Goal: Task Accomplishment & Management: Manage account settings

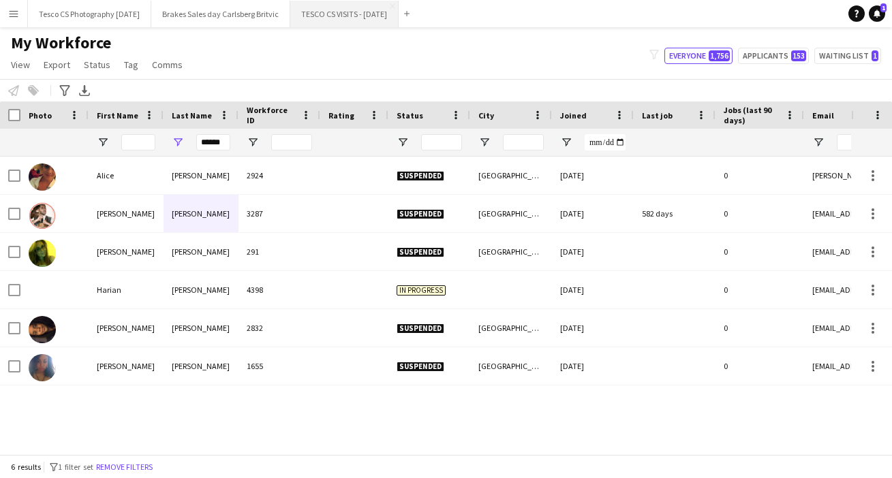
click at [360, 12] on button "TESCO CS VISITS - [DATE] Close" at bounding box center [344, 14] width 108 height 27
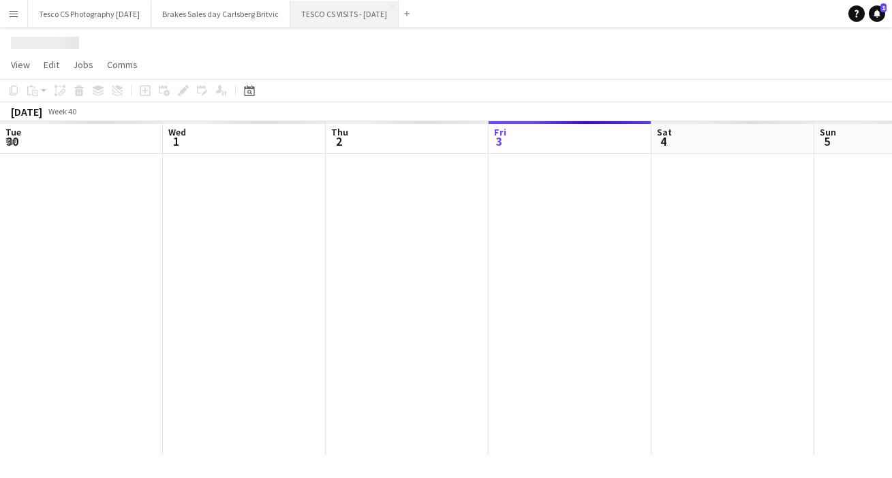
scroll to position [0, 326]
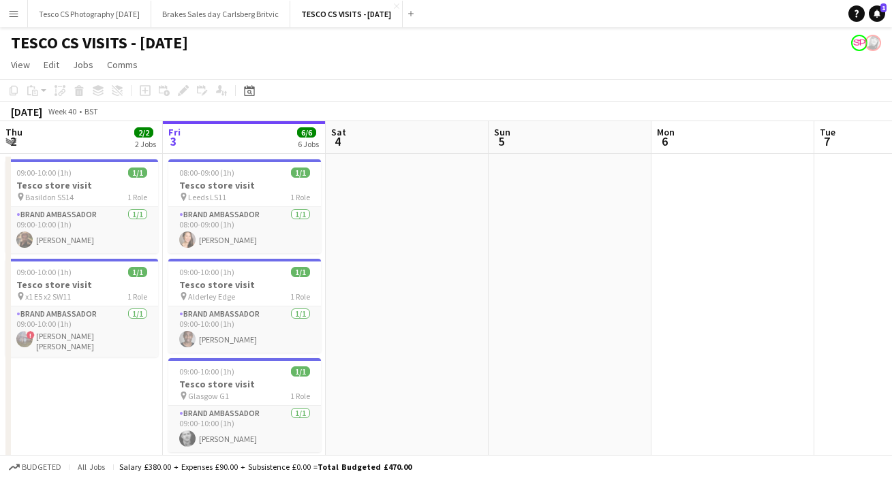
click at [375, 400] on app-date-cell at bounding box center [407, 469] width 163 height 630
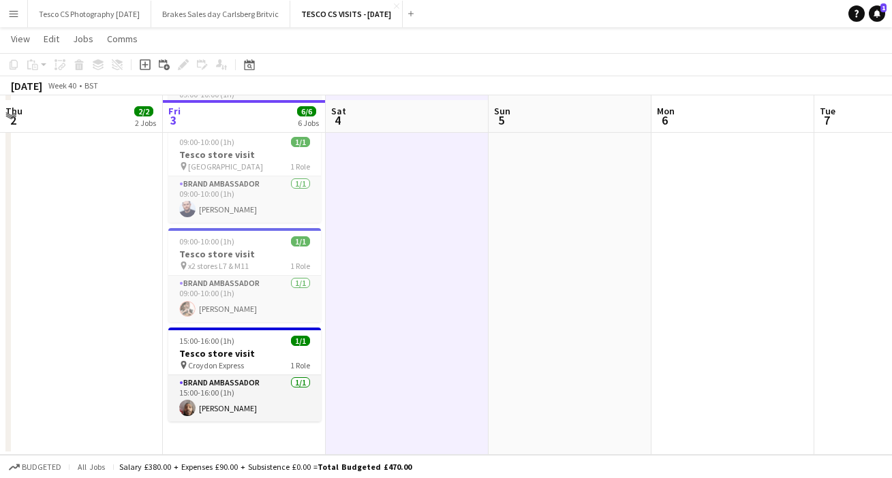
scroll to position [328, 0]
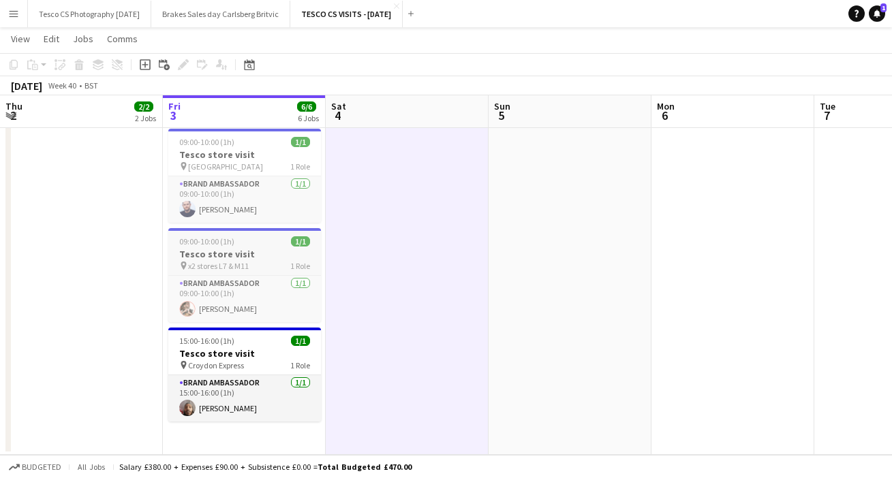
click at [263, 238] on div "09:00-10:00 (1h) 1/1" at bounding box center [244, 241] width 153 height 10
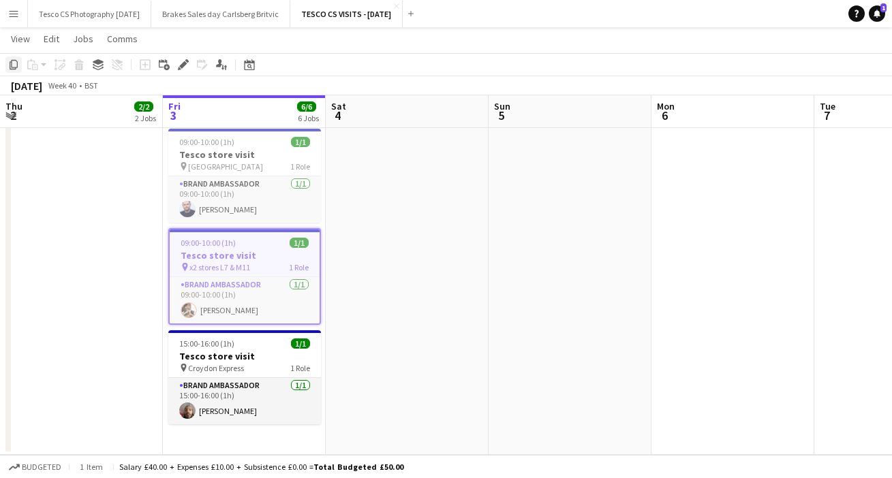
click at [13, 65] on icon "Copy" at bounding box center [13, 64] width 11 height 11
click at [262, 435] on app-date-cell "08:00-09:00 (1h) 1/1 Tesco store visit pin Leeds LS11 1 Role Brand Ambassador […" at bounding box center [244, 140] width 163 height 630
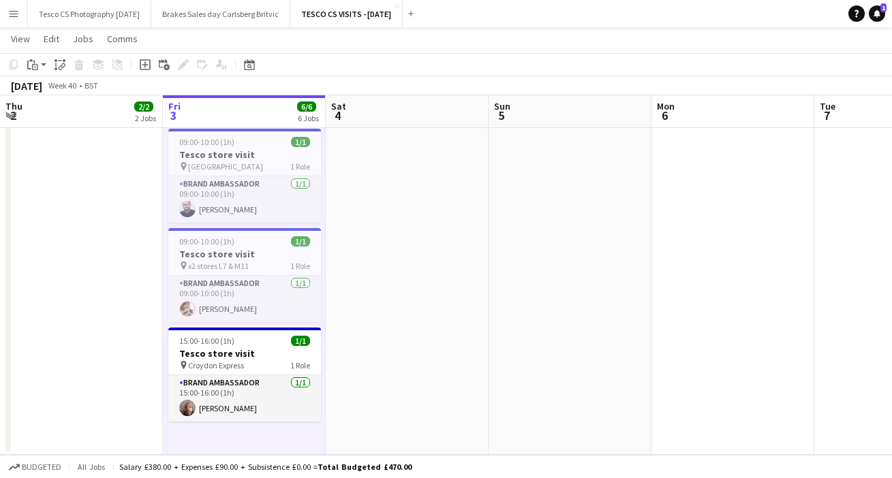
click at [215, 431] on app-date-cell "08:00-09:00 (1h) 1/1 Tesco store visit pin Leeds LS11 1 Role Brand Ambassador […" at bounding box center [244, 140] width 163 height 630
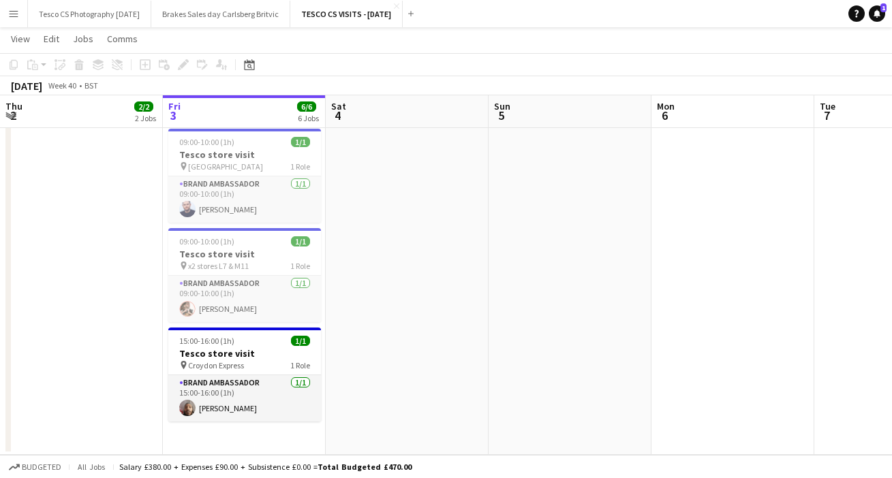
click at [215, 431] on app-date-cell "08:00-09:00 (1h) 1/1 Tesco store visit pin Leeds LS11 1 Role Brand Ambassador […" at bounding box center [244, 140] width 163 height 630
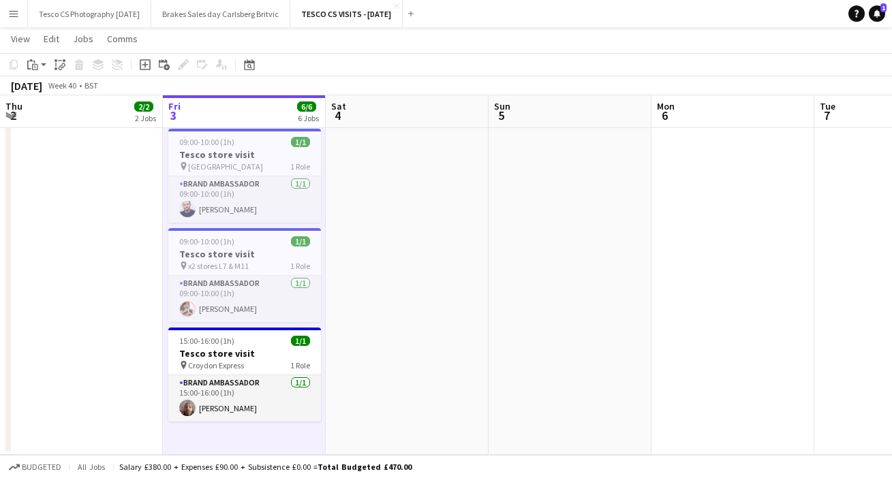
click at [391, 368] on app-date-cell at bounding box center [407, 140] width 163 height 630
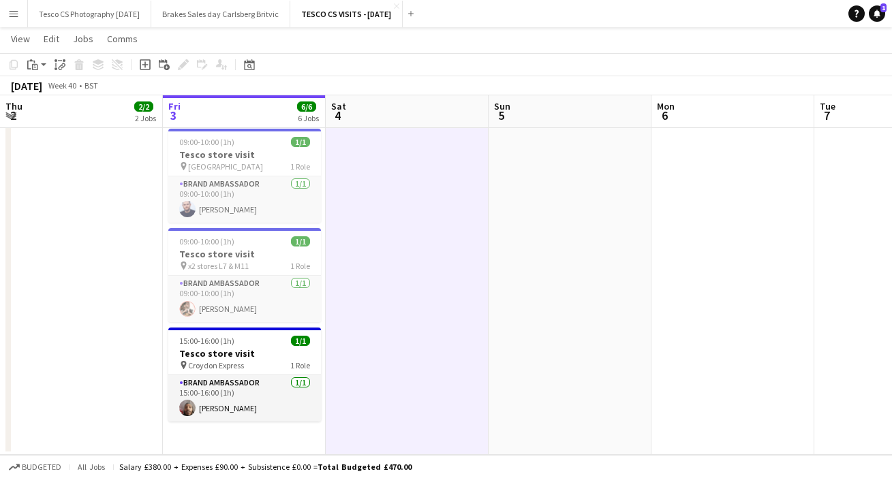
click at [206, 439] on app-date-cell "08:00-09:00 (1h) 1/1 Tesco store visit pin Leeds LS11 1 Role Brand Ambassador […" at bounding box center [244, 140] width 163 height 630
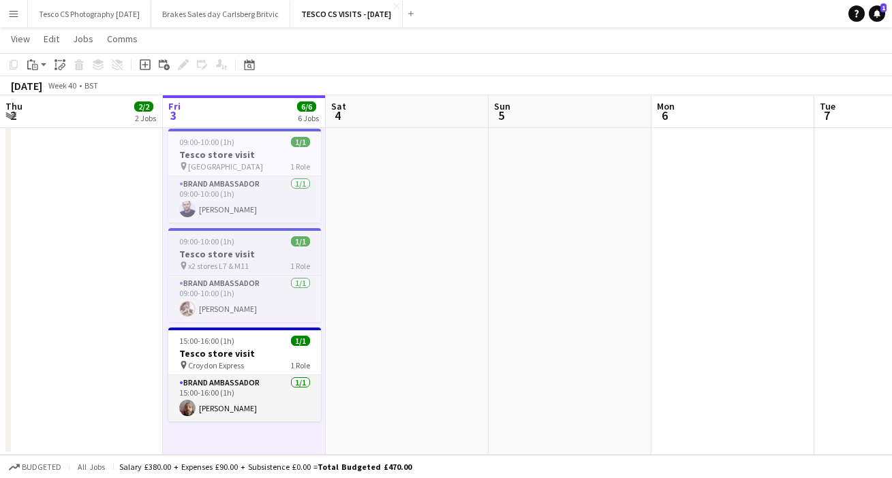
click at [273, 239] on div "09:00-10:00 (1h) 1/1" at bounding box center [244, 241] width 153 height 10
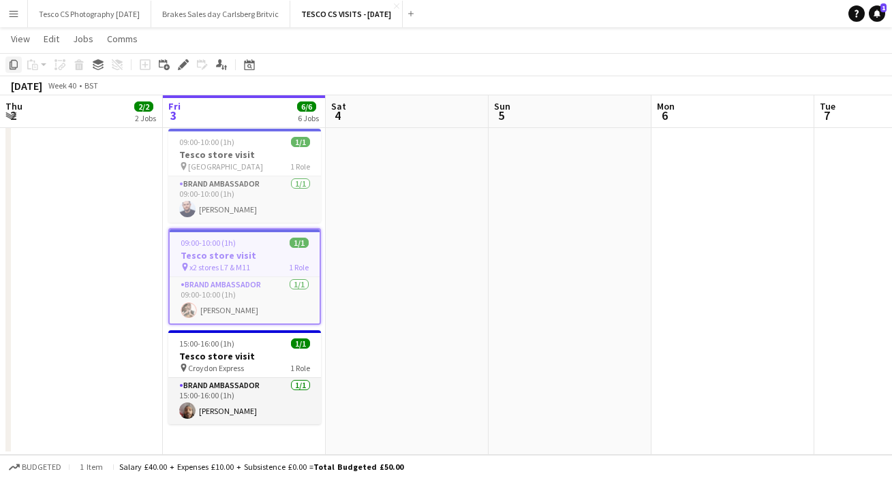
click at [16, 64] on icon "Copy" at bounding box center [13, 64] width 11 height 11
click at [228, 436] on app-date-cell "08:00-09:00 (1h) 1/1 Tesco store visit pin Leeds LS11 1 Role Brand Ambassador […" at bounding box center [244, 140] width 163 height 630
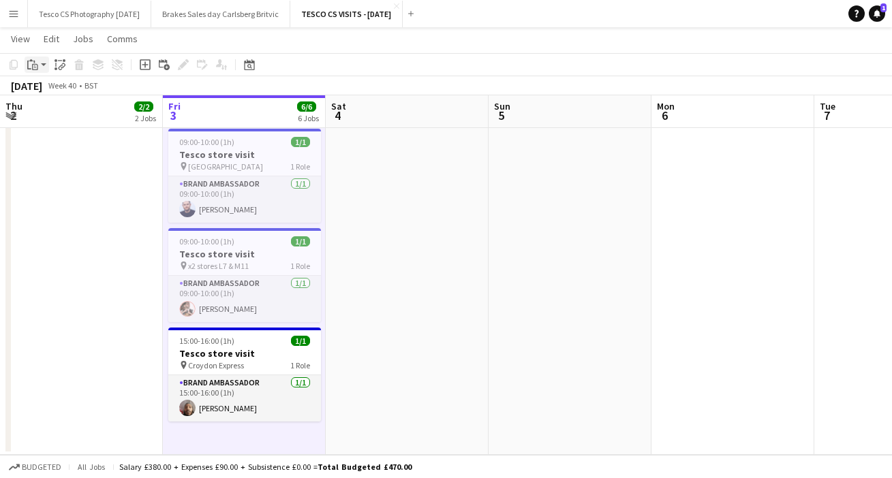
click at [45, 63] on app-action-btn "Paste" at bounding box center [37, 65] width 25 height 16
click at [58, 110] on link "Paste with crew Command Shift V" at bounding box center [90, 114] width 108 height 12
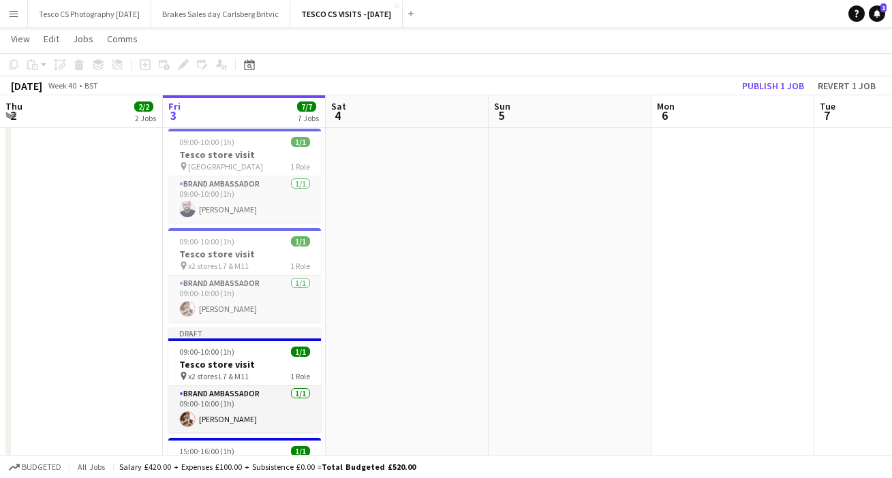
click at [412, 358] on app-date-cell at bounding box center [407, 196] width 163 height 742
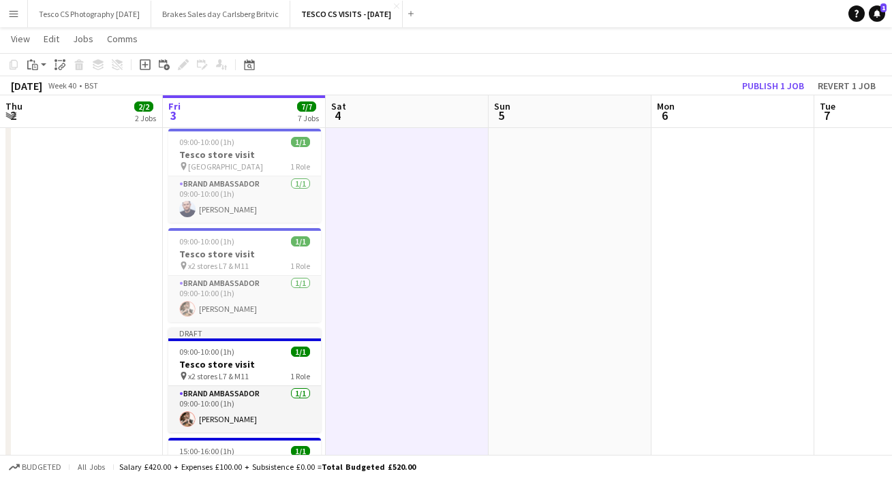
drag, startPoint x: 363, startPoint y: 411, endPoint x: 363, endPoint y: 435, distance: 24.5
click at [363, 435] on app-date-cell at bounding box center [407, 196] width 163 height 742
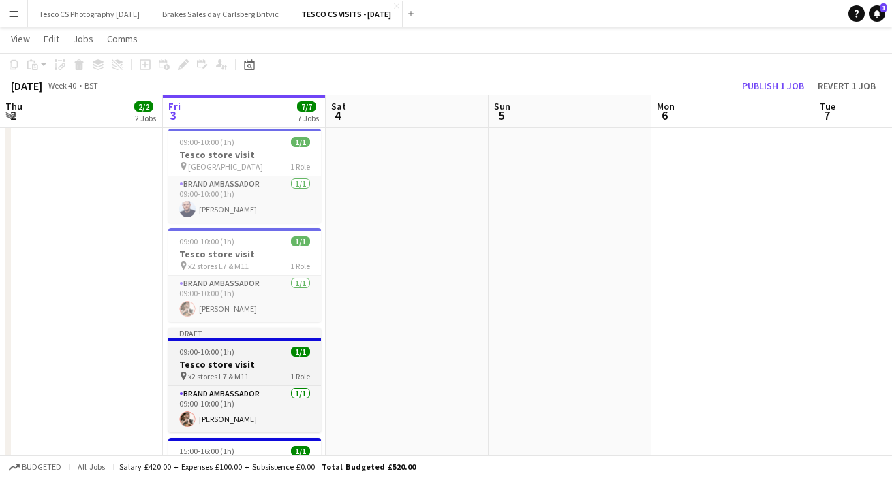
click at [238, 375] on span "x2 stores L7 & M11" at bounding box center [218, 376] width 61 height 10
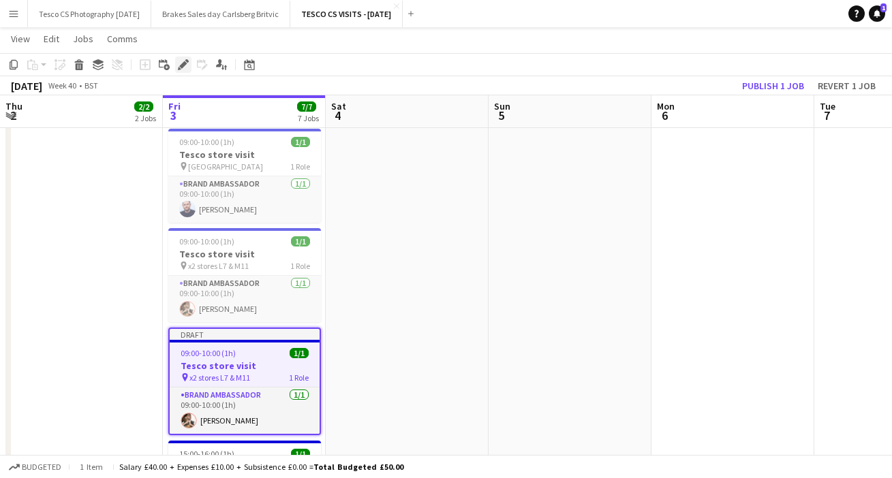
click at [185, 65] on icon at bounding box center [182, 64] width 7 height 7
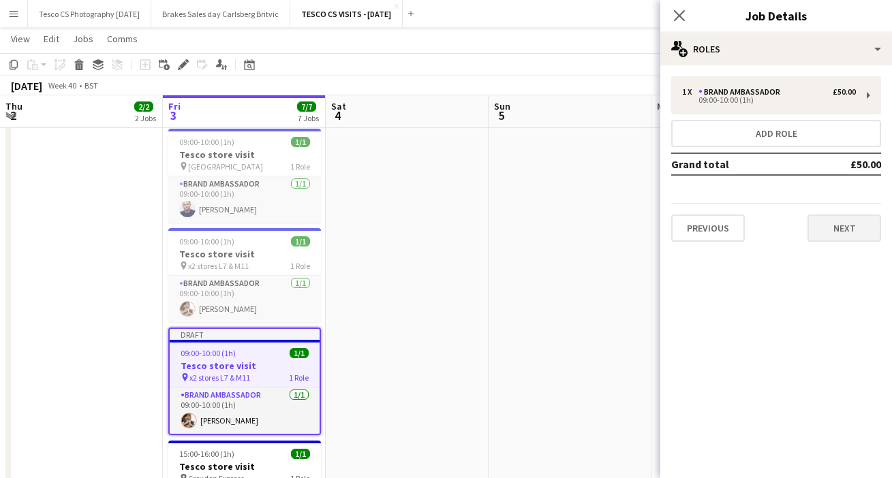
click at [861, 232] on button "Next" at bounding box center [844, 228] width 74 height 27
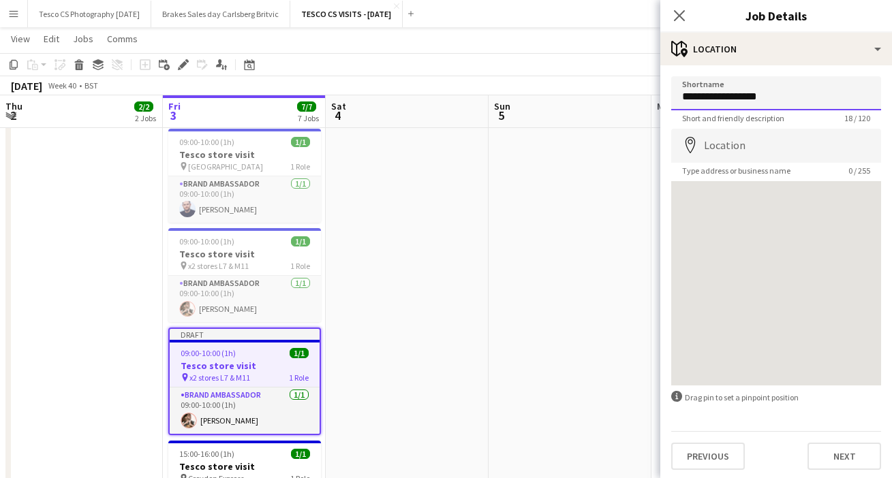
click at [773, 96] on input "**********" at bounding box center [776, 93] width 210 height 34
type input "**********"
click at [826, 448] on button "Next" at bounding box center [844, 456] width 74 height 27
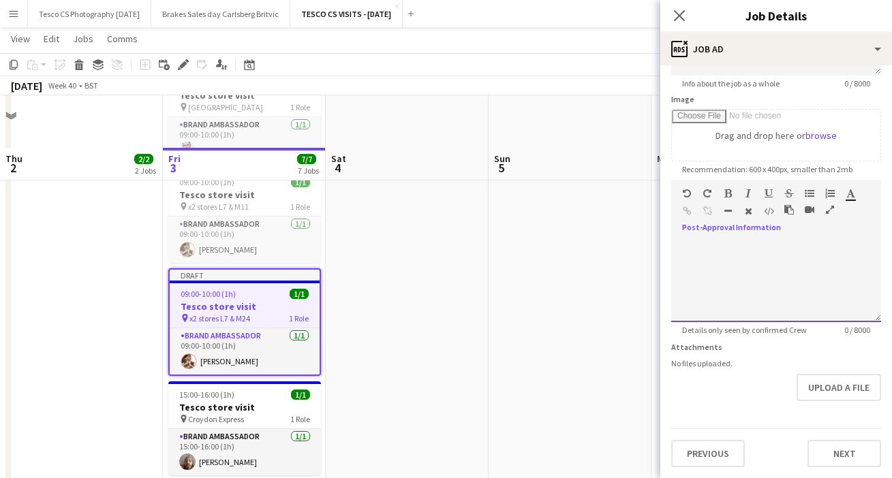
scroll to position [439, 0]
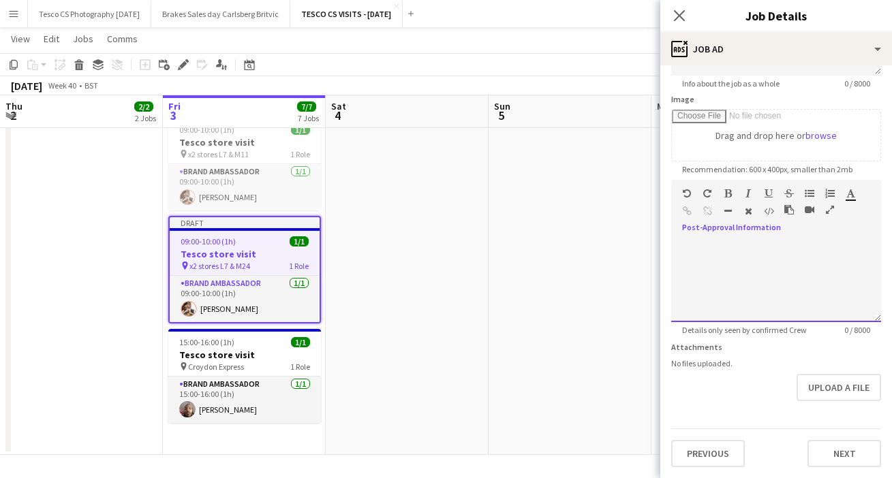
drag, startPoint x: 829, startPoint y: 453, endPoint x: 829, endPoint y: 519, distance: 66.1
click at [829, 478] on html "Menu Boards Boards Boards All jobs Status Workforce Workforce My Workforce Recr…" at bounding box center [446, 20] width 892 height 918
click at [858, 453] on button "Next" at bounding box center [844, 453] width 74 height 27
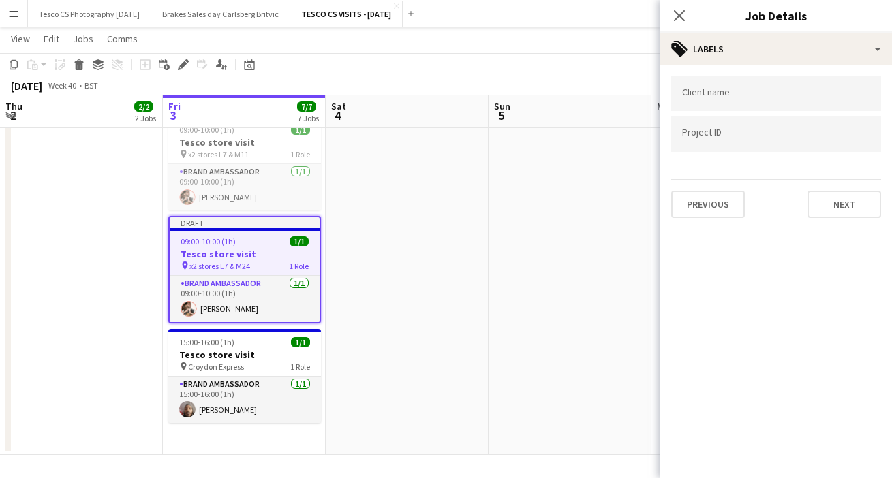
scroll to position [0, 0]
click at [846, 205] on button "Next" at bounding box center [844, 204] width 74 height 27
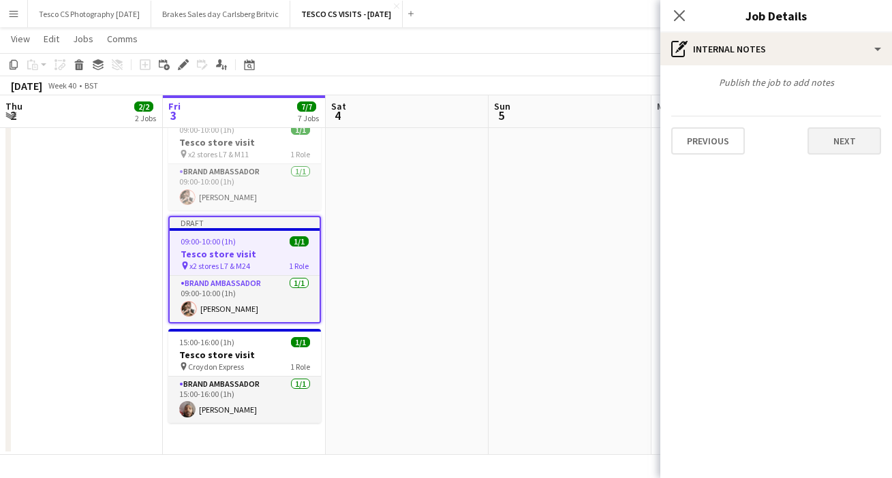
click at [832, 142] on button "Next" at bounding box center [844, 140] width 74 height 27
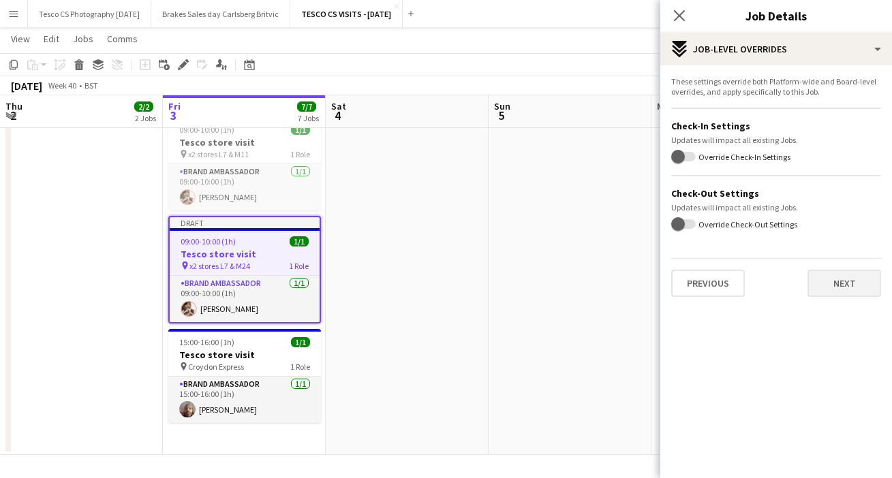
click at [830, 281] on button "Next" at bounding box center [844, 283] width 74 height 27
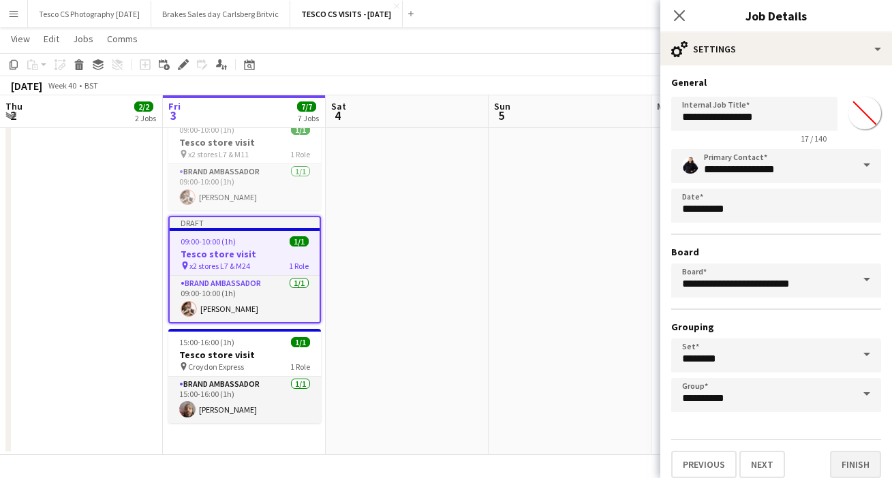
click at [848, 463] on button "Finish" at bounding box center [855, 464] width 51 height 27
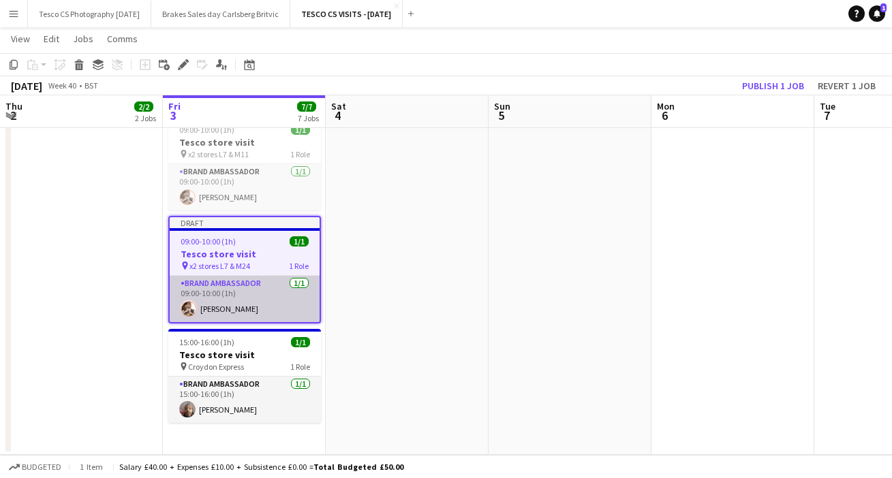
click at [256, 305] on app-card-role "Brand Ambassador [DATE] 09:00-10:00 (1h) [PERSON_NAME]" at bounding box center [245, 299] width 150 height 46
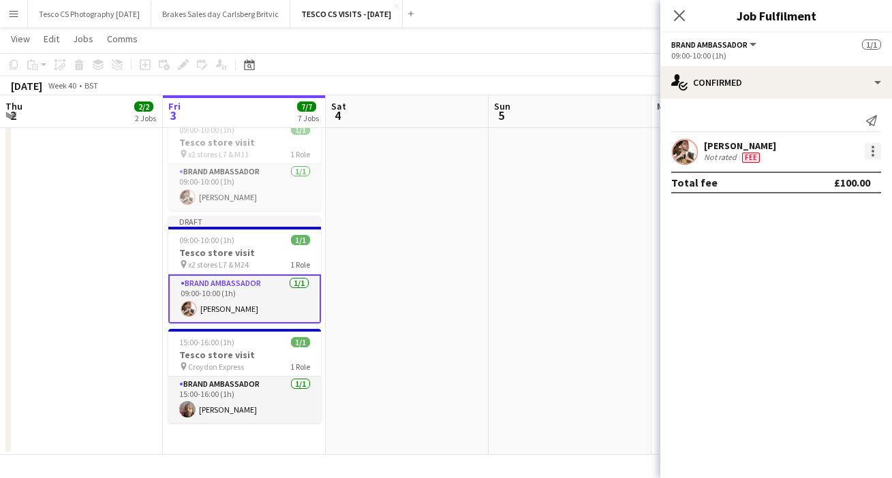
click at [869, 147] on div at bounding box center [873, 151] width 16 height 16
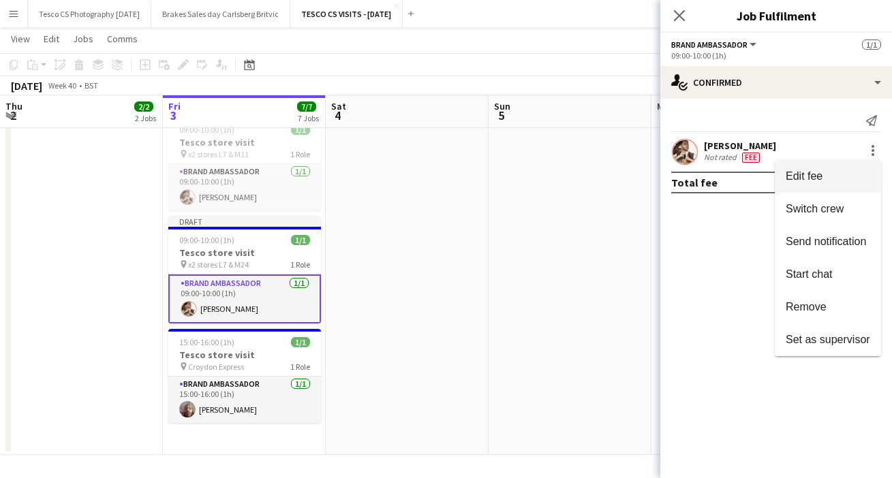
click at [816, 175] on span "Edit fee" at bounding box center [804, 176] width 37 height 12
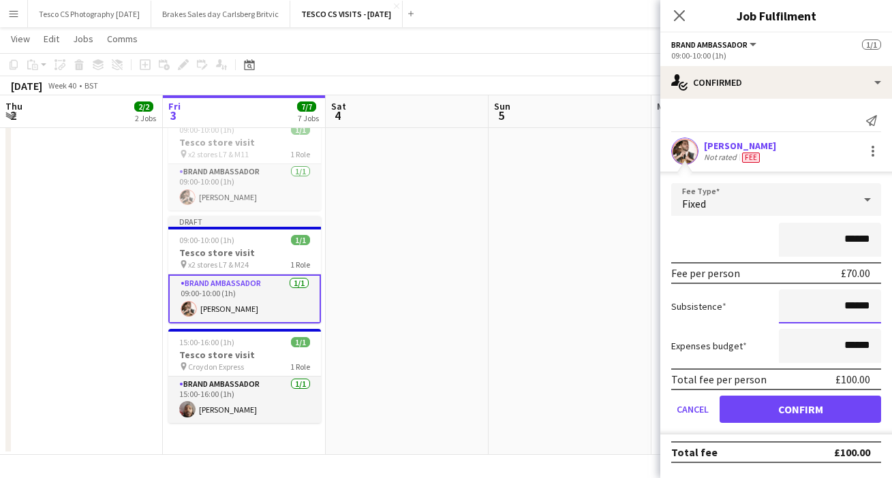
click at [850, 305] on input "******" at bounding box center [830, 307] width 102 height 34
type input "*****"
click at [617, 303] on app-date-cell at bounding box center [570, 84] width 163 height 742
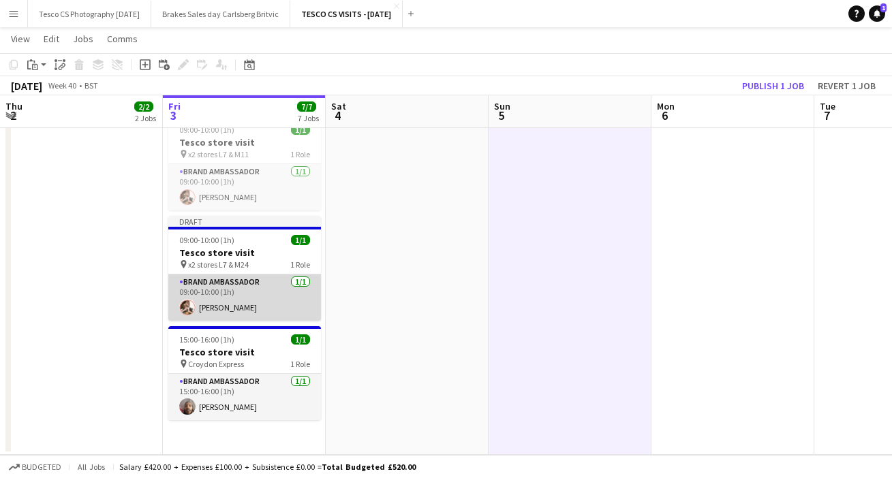
click at [220, 305] on app-card-role "Brand Ambassador [DATE] 09:00-10:00 (1h) [PERSON_NAME]" at bounding box center [244, 298] width 153 height 46
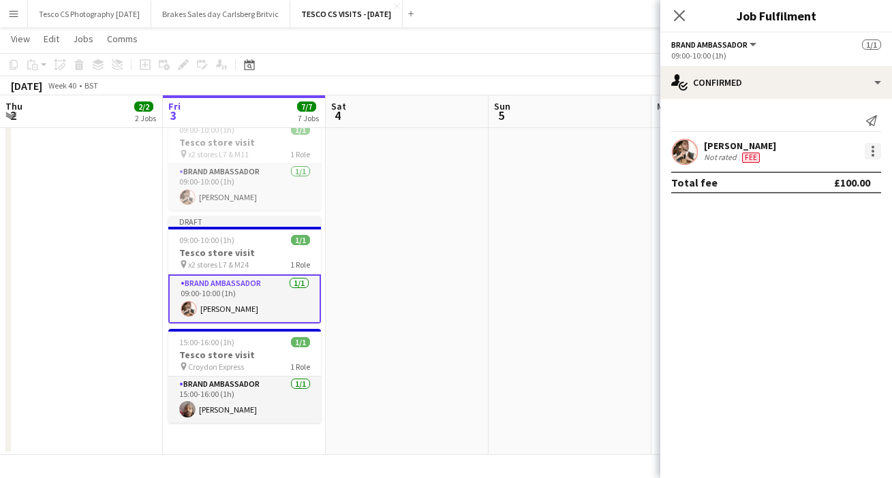
click at [871, 147] on div at bounding box center [873, 151] width 16 height 16
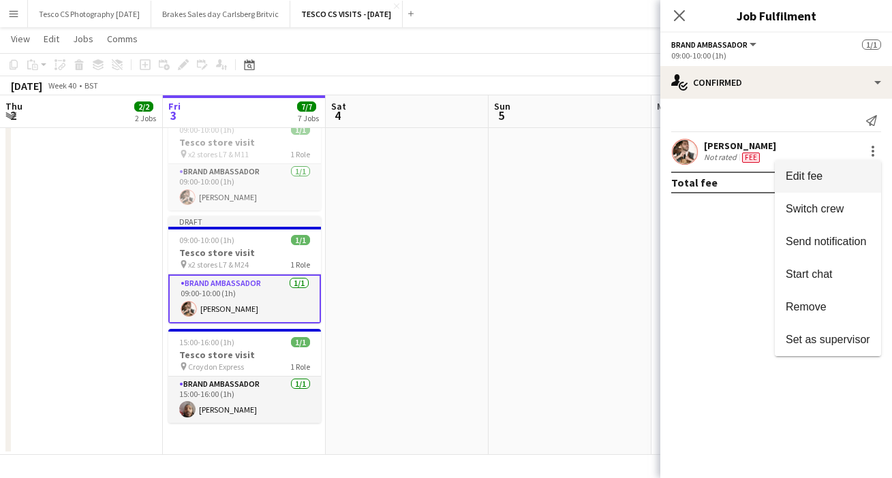
click at [824, 178] on span "Edit fee" at bounding box center [828, 176] width 84 height 12
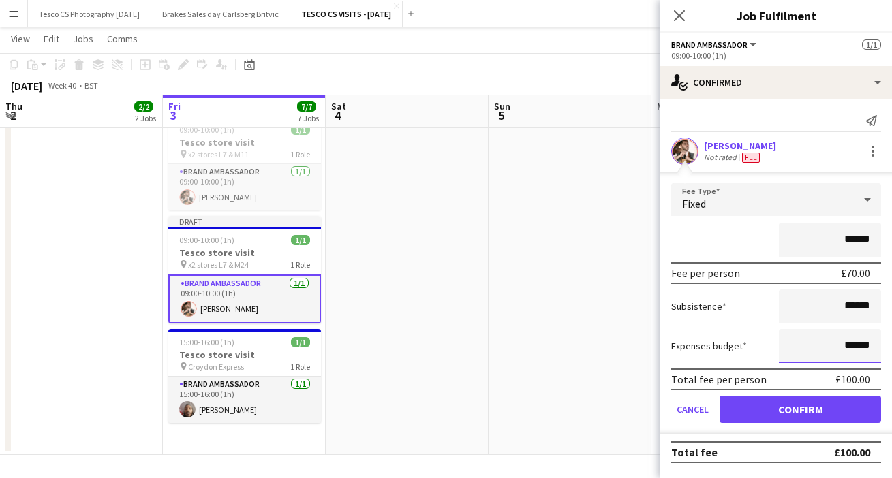
click at [850, 345] on input "******" at bounding box center [830, 346] width 102 height 34
type input "*****"
click at [848, 306] on input "******" at bounding box center [830, 307] width 102 height 34
click at [850, 305] on input "******" at bounding box center [830, 307] width 102 height 34
type input "*****"
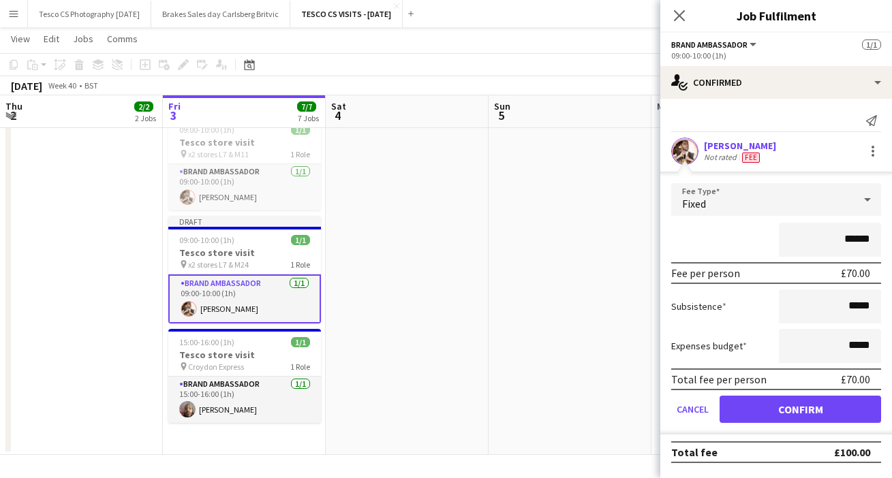
click at [794, 407] on button "Confirm" at bounding box center [799, 409] width 161 height 27
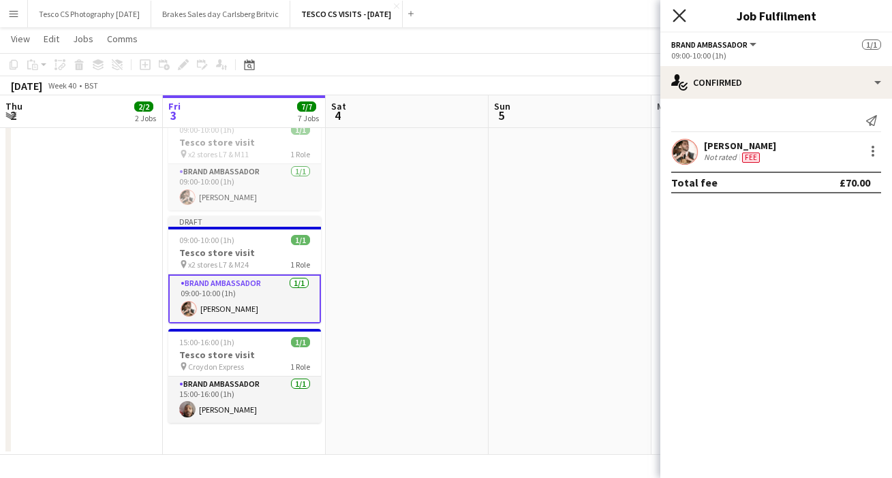
click at [679, 20] on icon "Close pop-in" at bounding box center [678, 15] width 13 height 13
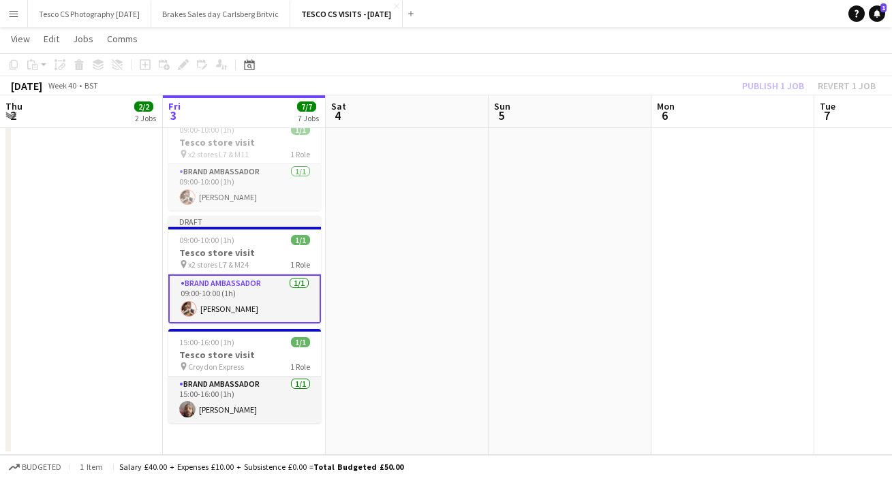
click at [687, 48] on app-page-menu "View Day view expanded Day view collapsed Month view Date picker Jump to [DATE]…" at bounding box center [446, 40] width 892 height 26
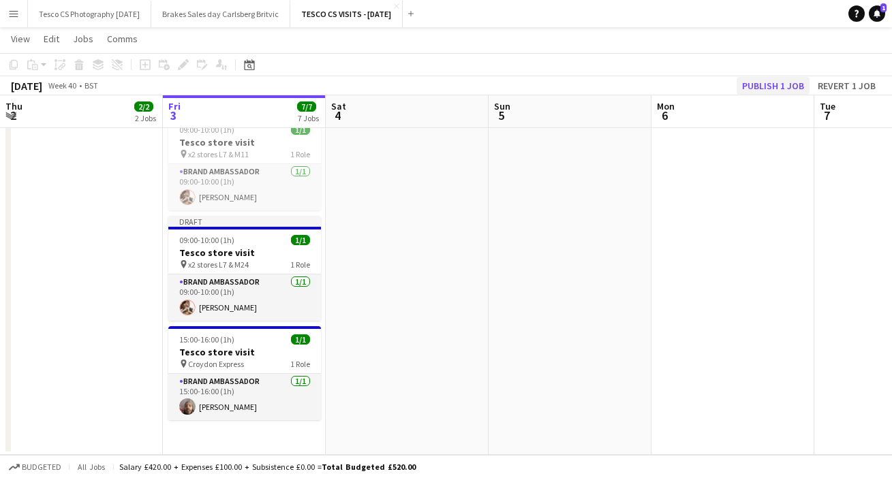
click at [781, 87] on button "Publish 1 job" at bounding box center [773, 86] width 73 height 18
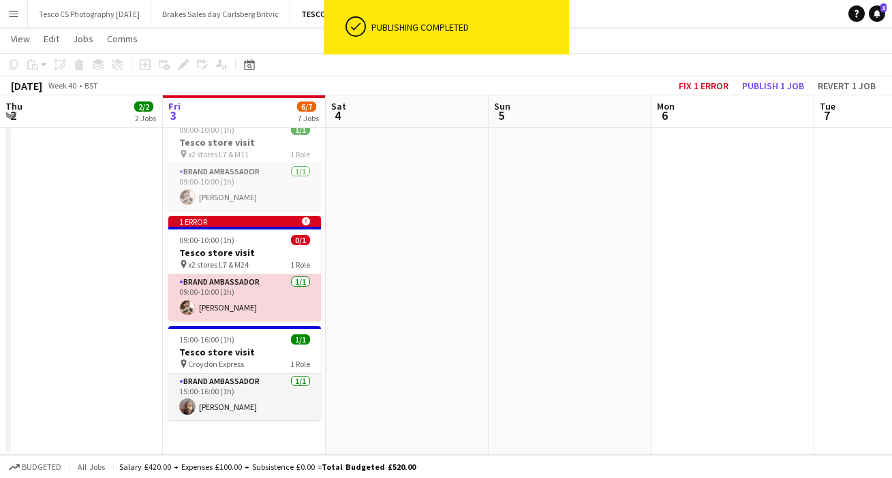
click at [228, 306] on app-card-role "Brand Ambassador [DATE] 09:00-10:00 (1h) [PERSON_NAME]" at bounding box center [244, 298] width 153 height 46
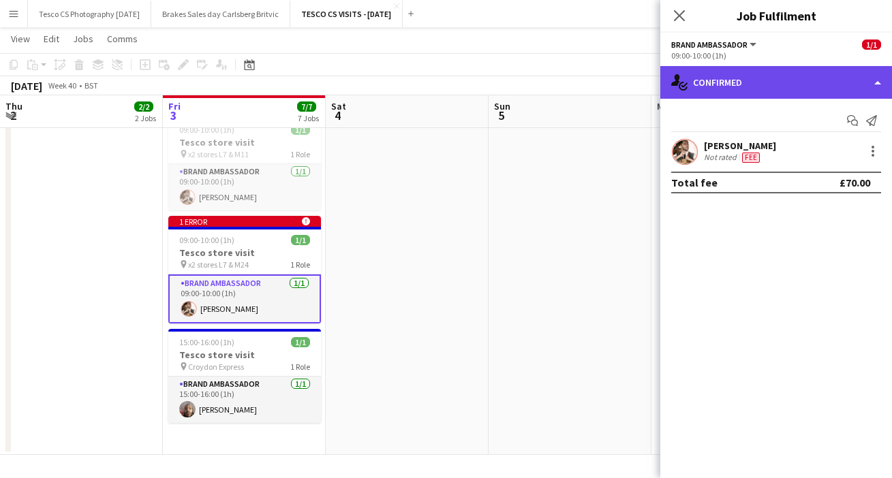
click at [877, 82] on div "single-neutral-actions-check-2 Confirmed" at bounding box center [776, 82] width 232 height 33
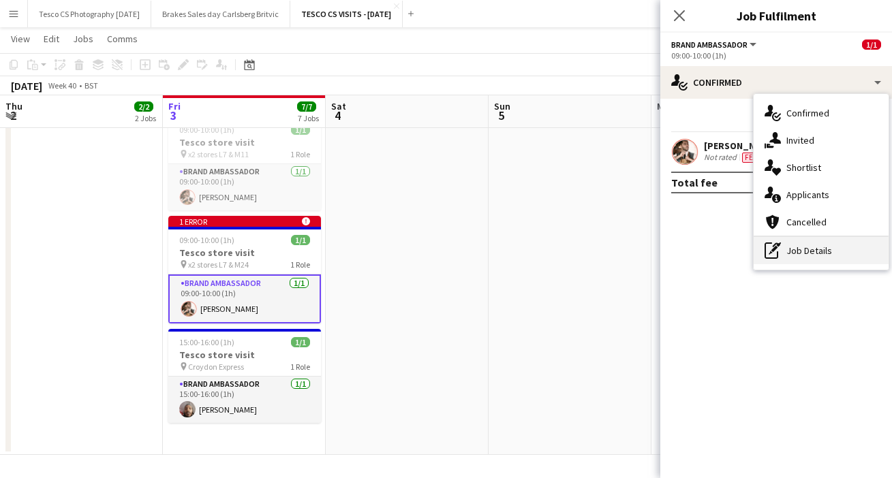
click at [797, 253] on div "pen-write Job Details" at bounding box center [821, 250] width 135 height 27
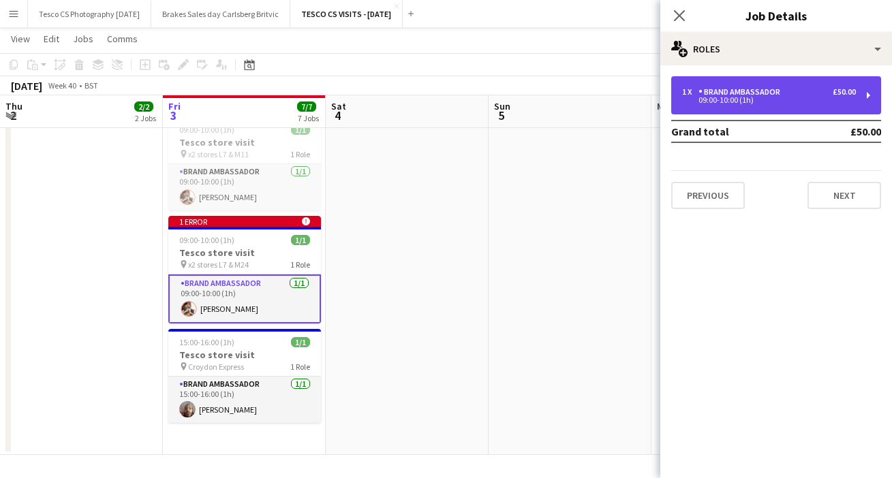
click at [867, 97] on div "1 x Brand Ambassador £50.00 09:00-10:00 (1h)" at bounding box center [776, 95] width 210 height 38
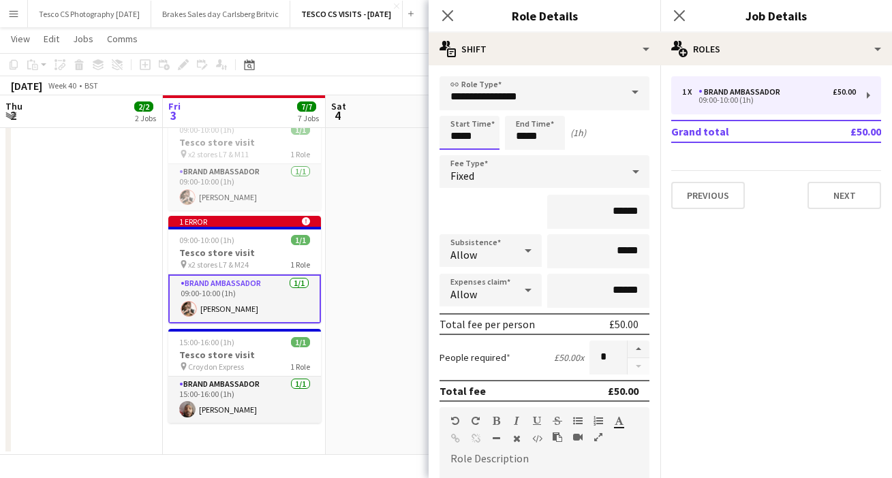
click at [459, 135] on body "Menu Boards Boards Boards All jobs Status Workforce Workforce My Workforce Recr…" at bounding box center [446, 20] width 892 height 918
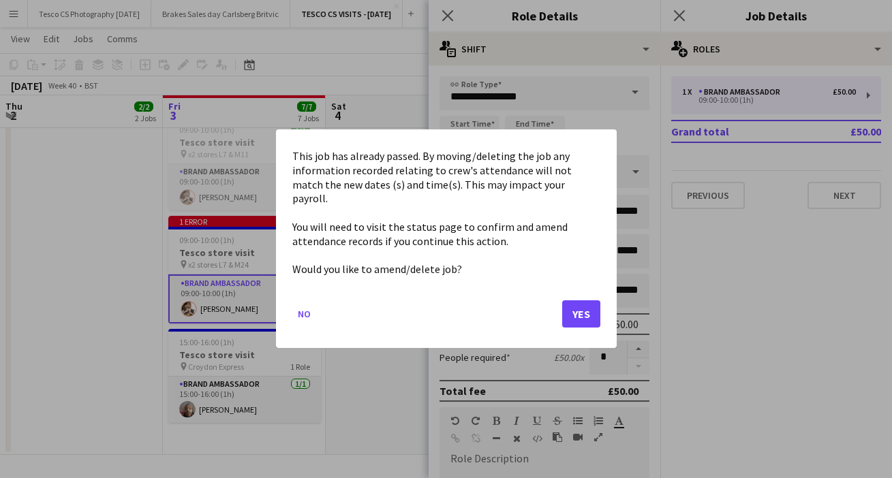
click at [589, 301] on button "Yes" at bounding box center [581, 314] width 38 height 27
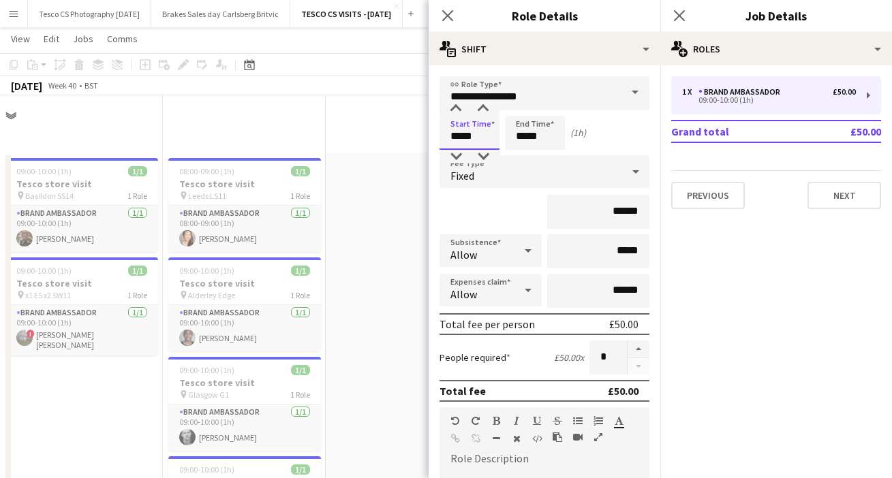
scroll to position [439, 0]
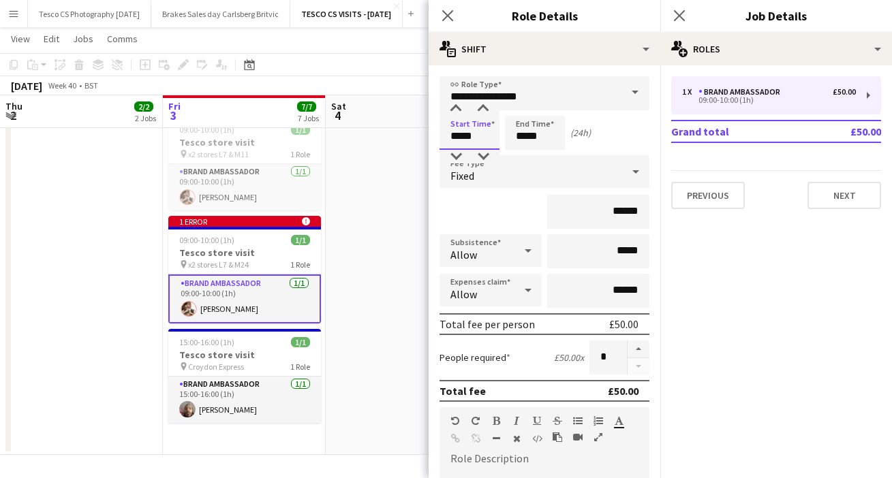
type input "*****"
click at [525, 134] on input "*****" at bounding box center [535, 133] width 60 height 34
type input "*****"
click at [858, 198] on button "Next" at bounding box center [844, 195] width 74 height 27
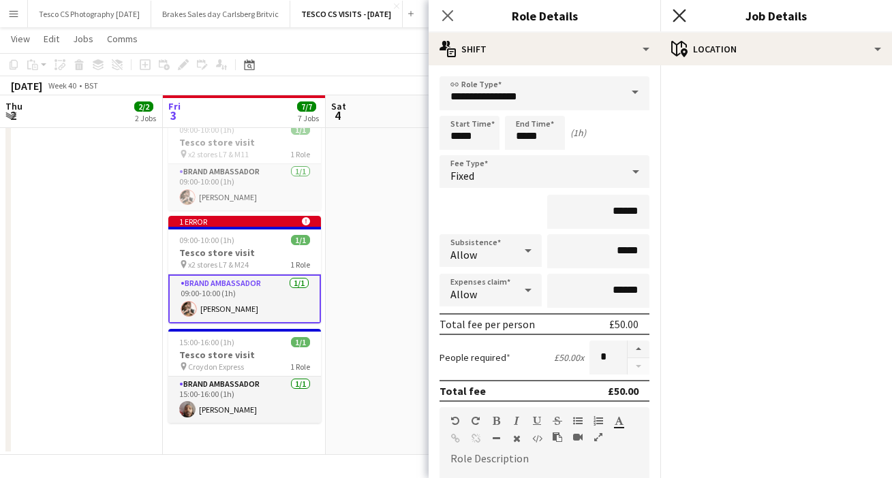
click at [678, 16] on icon "Close pop-in" at bounding box center [678, 15] width 13 height 13
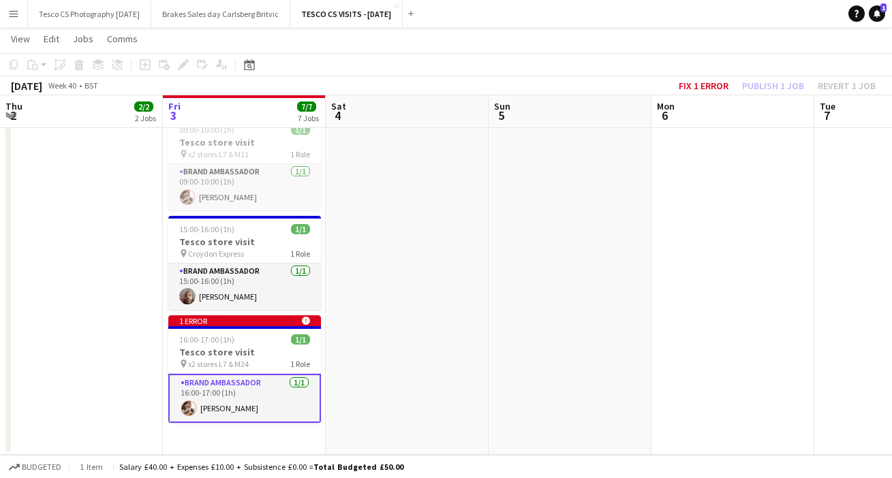
click at [716, 183] on app-date-cell at bounding box center [732, 84] width 163 height 742
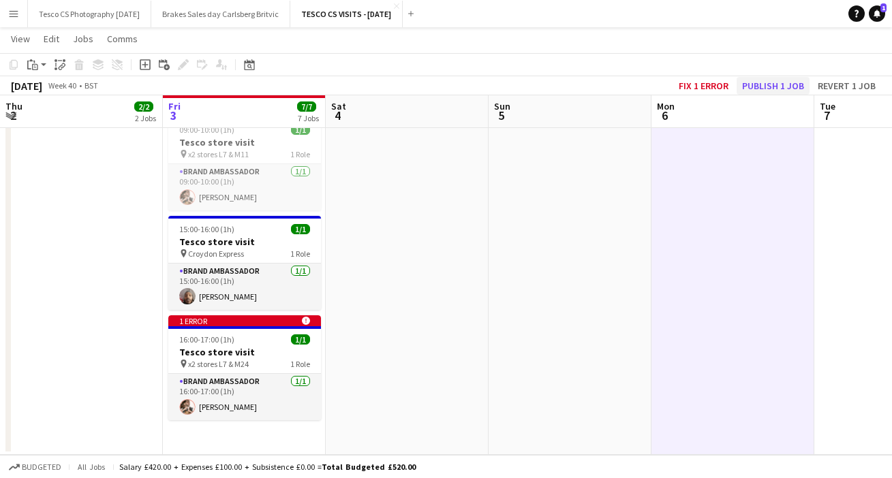
click at [770, 82] on button "Publish 1 job" at bounding box center [773, 86] width 73 height 18
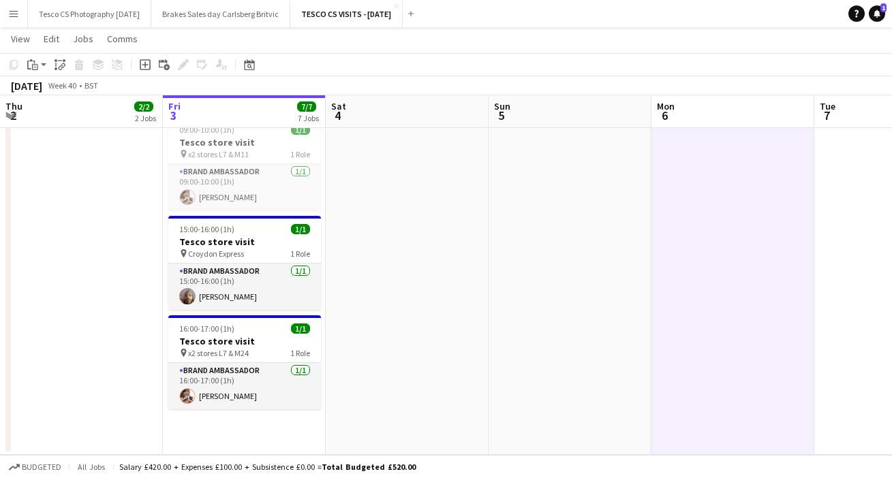
click at [350, 197] on app-date-cell at bounding box center [407, 84] width 163 height 742
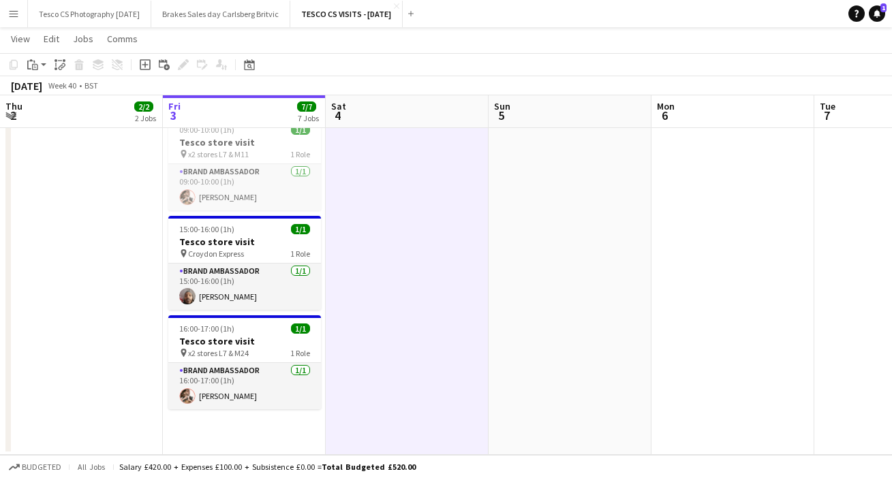
click at [16, 12] on app-icon "Menu" at bounding box center [13, 13] width 11 height 11
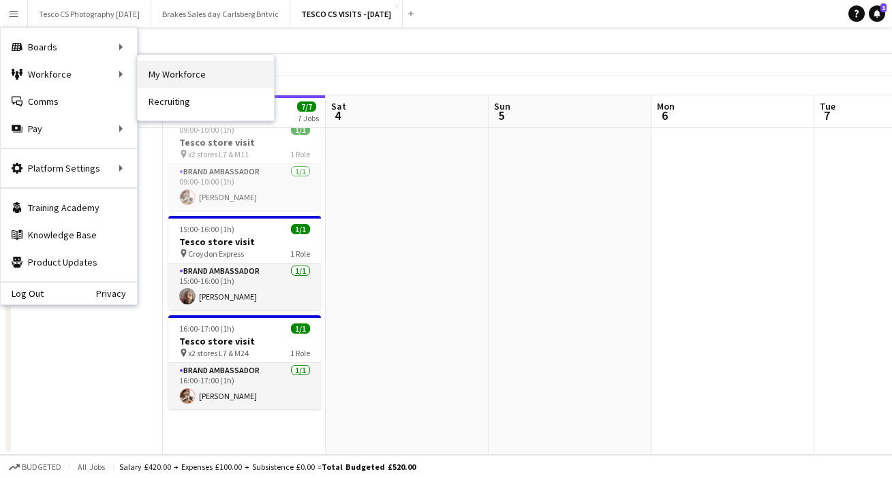
click at [174, 72] on link "My Workforce" at bounding box center [206, 74] width 136 height 27
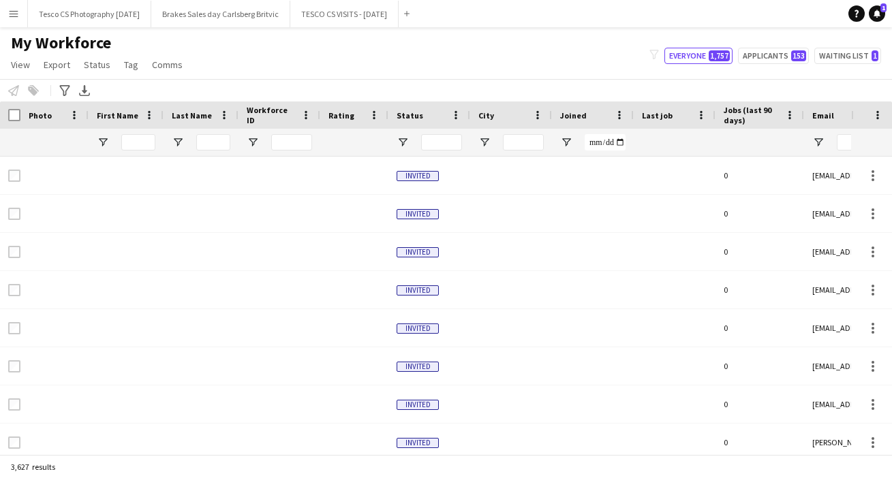
type input "******"
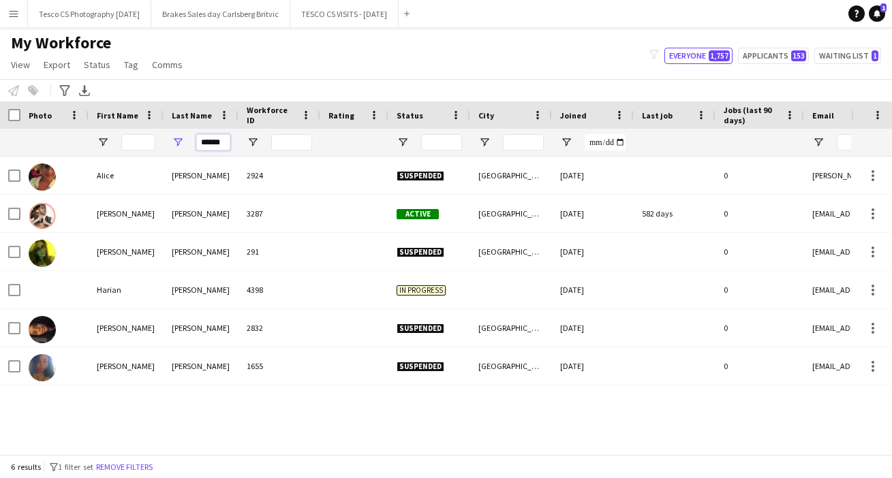
drag, startPoint x: 228, startPoint y: 142, endPoint x: 172, endPoint y: 131, distance: 56.9
click at [171, 131] on div "******" at bounding box center [201, 142] width 75 height 27
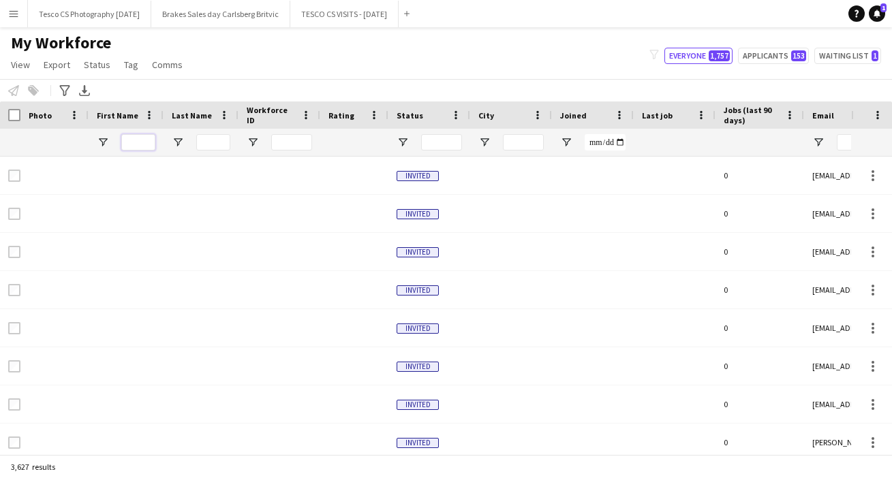
click at [138, 142] on input "First Name Filter Input" at bounding box center [138, 142] width 34 height 16
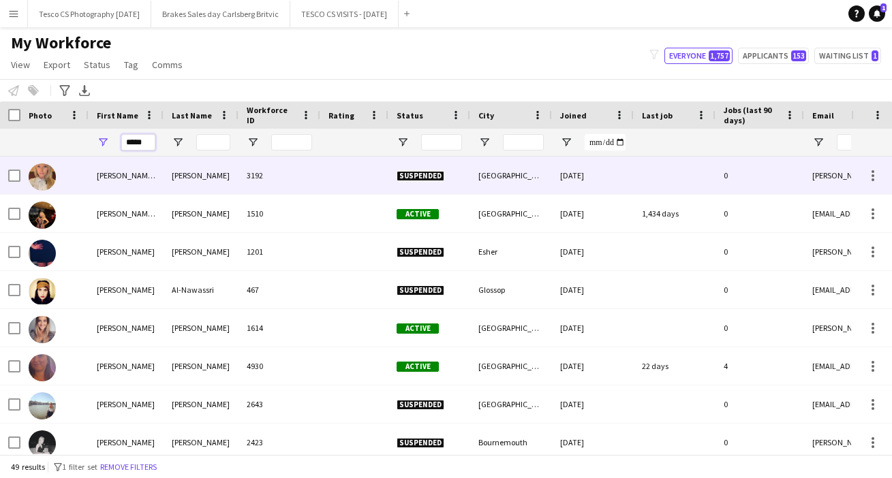
type input "*****"
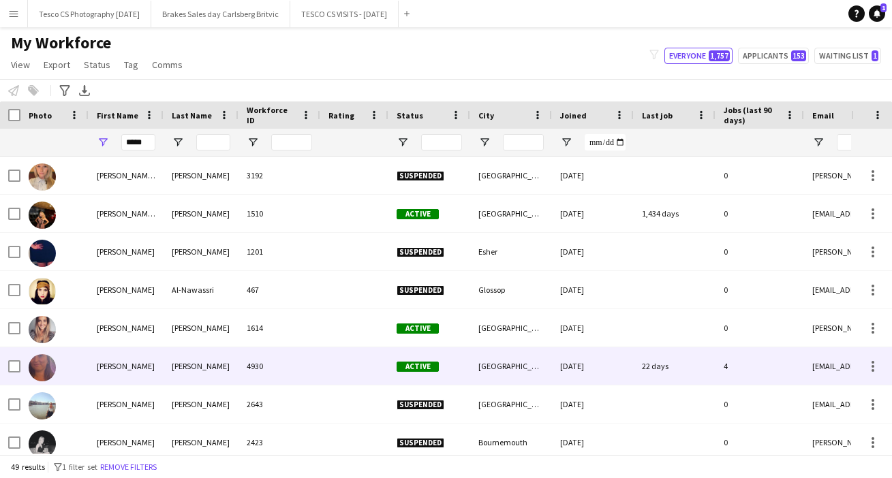
drag, startPoint x: 153, startPoint y: 174, endPoint x: 202, endPoint y: 366, distance: 197.6
click at [202, 366] on div "[PERSON_NAME]" at bounding box center [201, 365] width 75 height 37
